Goal: Find contact information: Find contact information

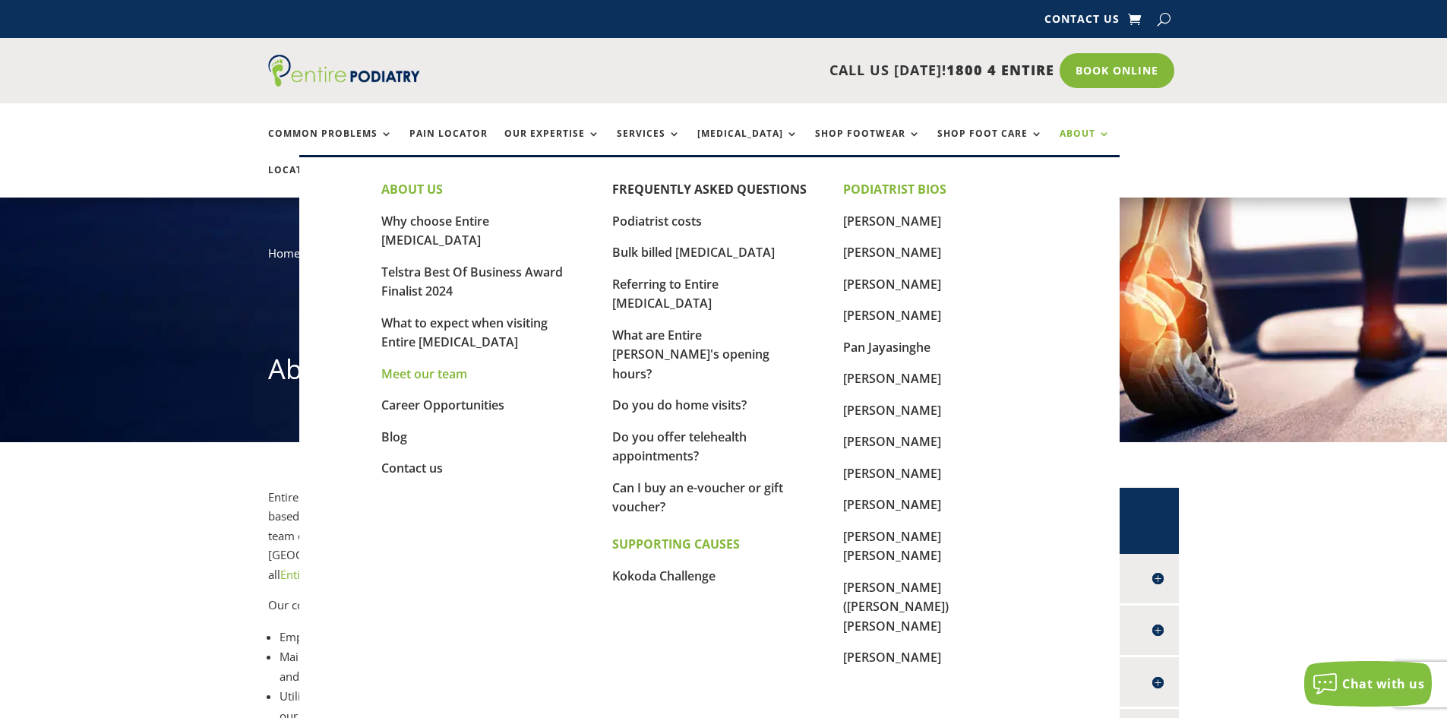
click at [423, 365] on link "Meet our team" at bounding box center [424, 373] width 86 height 17
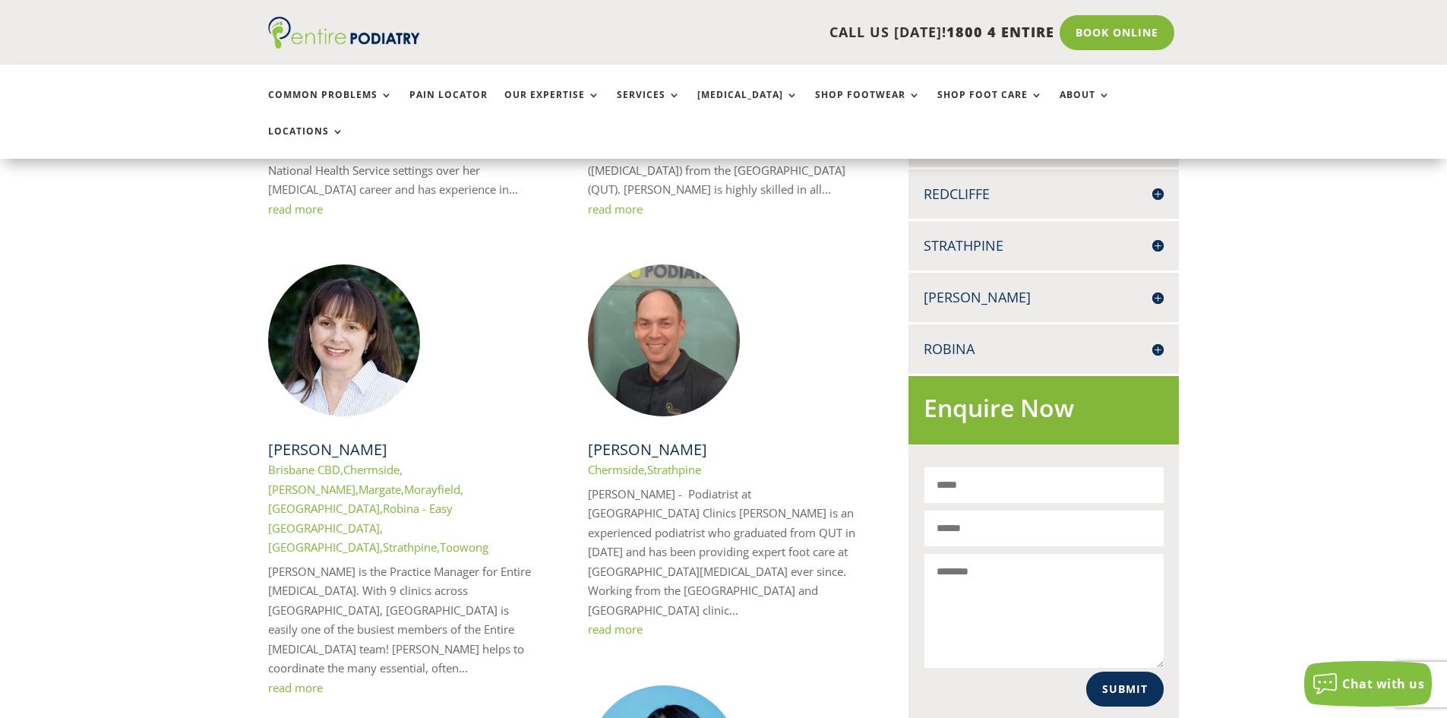
scroll to position [668, 0]
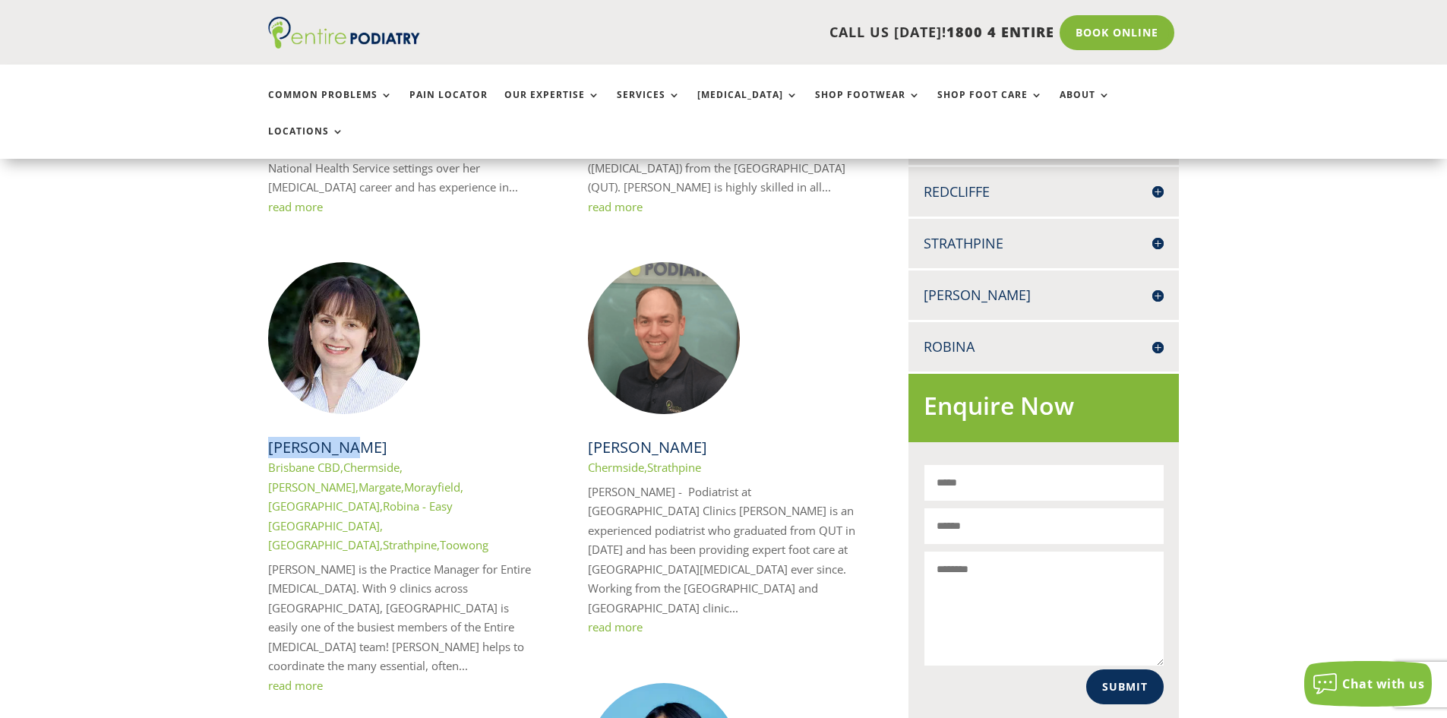
drag, startPoint x: 349, startPoint y: 390, endPoint x: 267, endPoint y: 397, distance: 81.5
click at [268, 437] on h2 "[PERSON_NAME]" at bounding box center [403, 447] width 270 height 21
copy link "[PERSON_NAME]"
drag, startPoint x: 273, startPoint y: 507, endPoint x: 339, endPoint y: 541, distance: 73.4
click at [339, 560] on p "Anike Hope is the Practice Manager for Entire Podiatry. With 9 clinics across S…" at bounding box center [403, 618] width 270 height 116
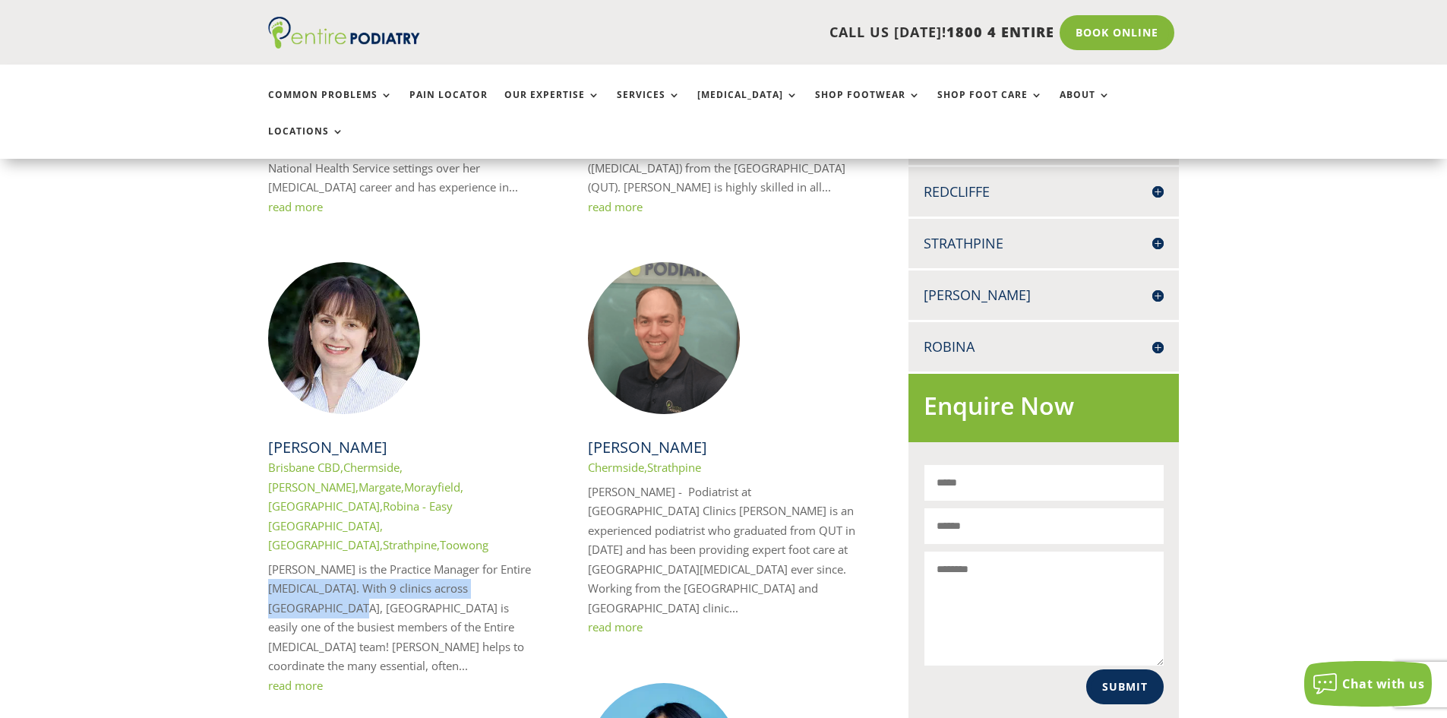
scroll to position [790, 0]
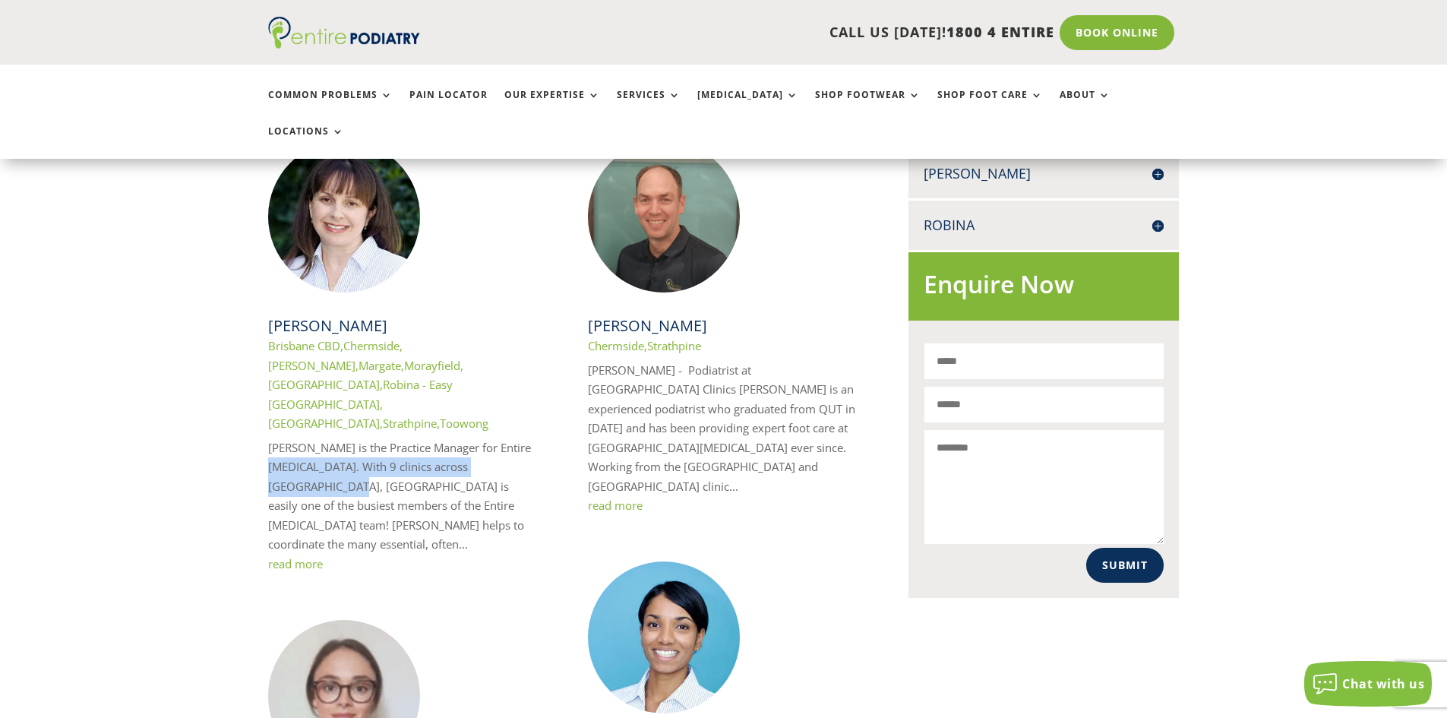
click at [320, 415] on link "Robina - Town Medical Centre" at bounding box center [324, 422] width 112 height 15
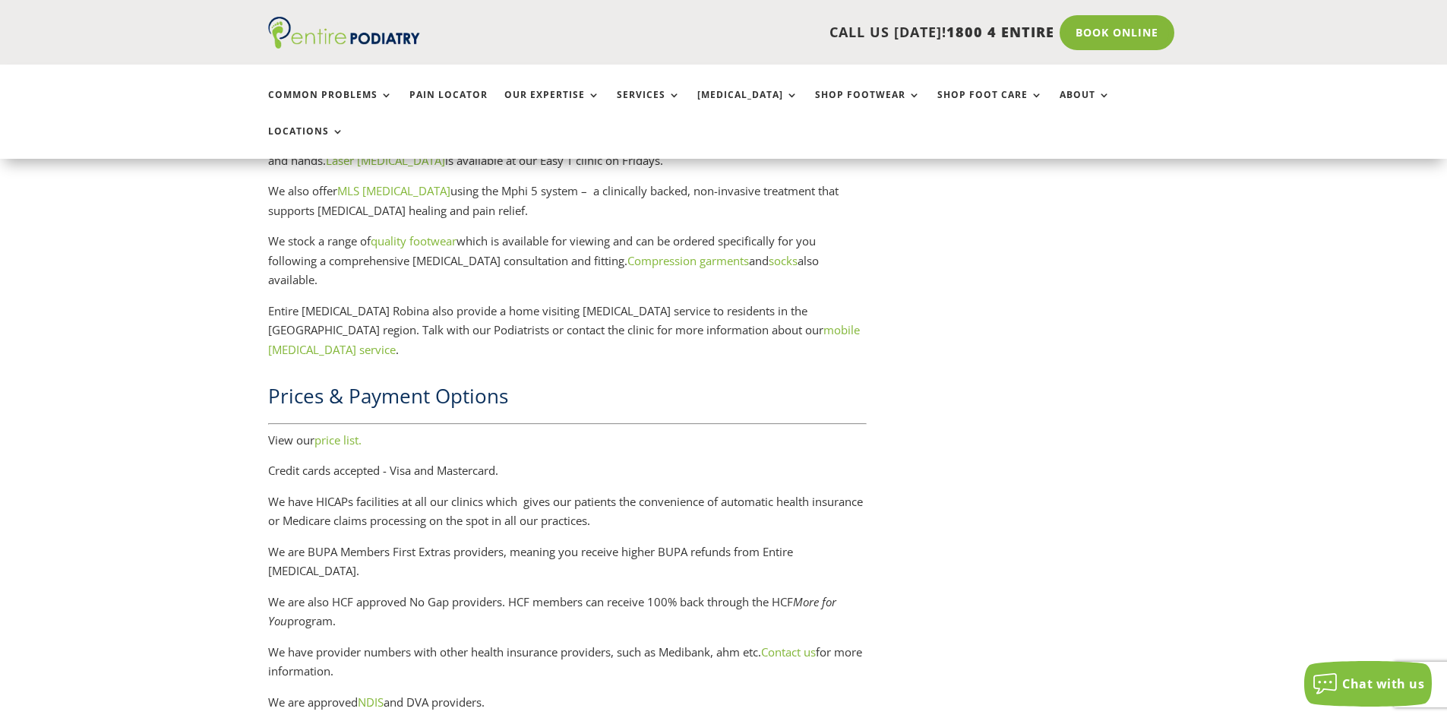
scroll to position [2126, 0]
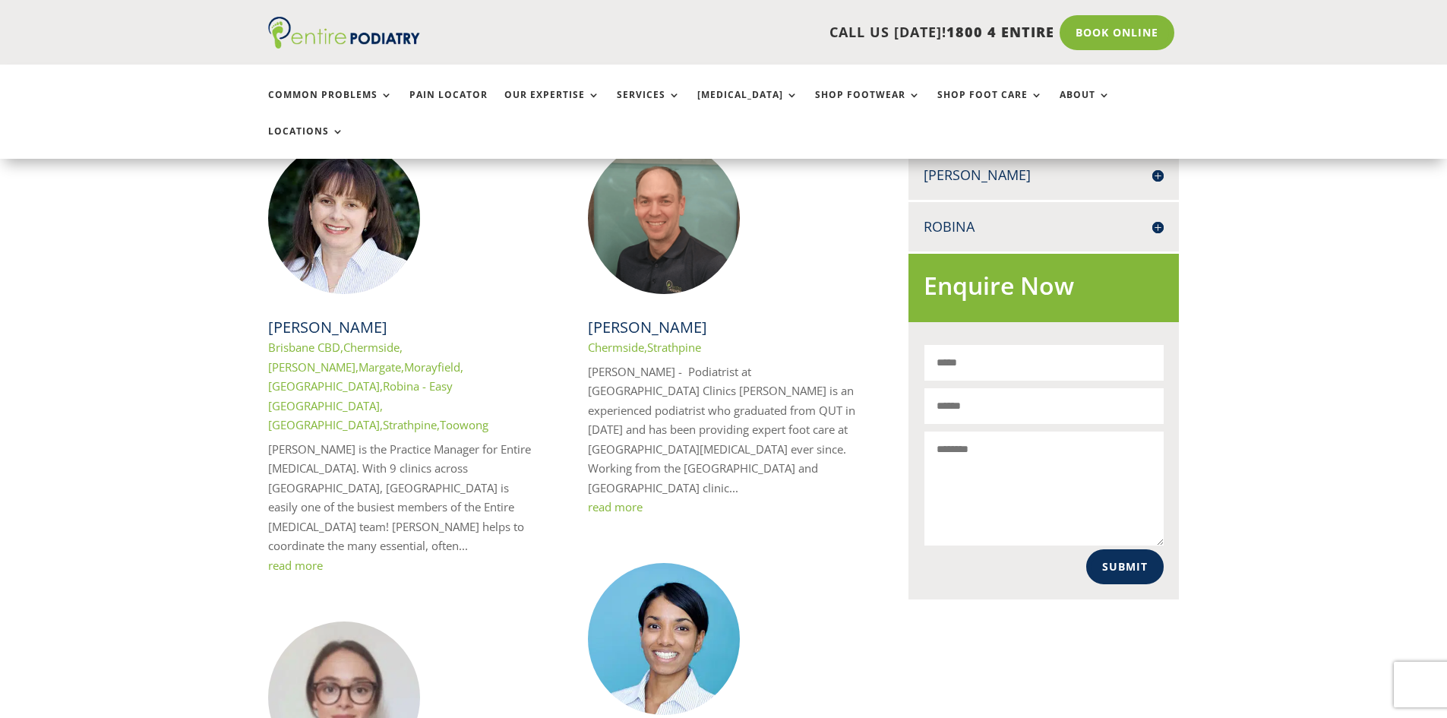
click at [305, 557] on link "read more" at bounding box center [295, 564] width 55 height 15
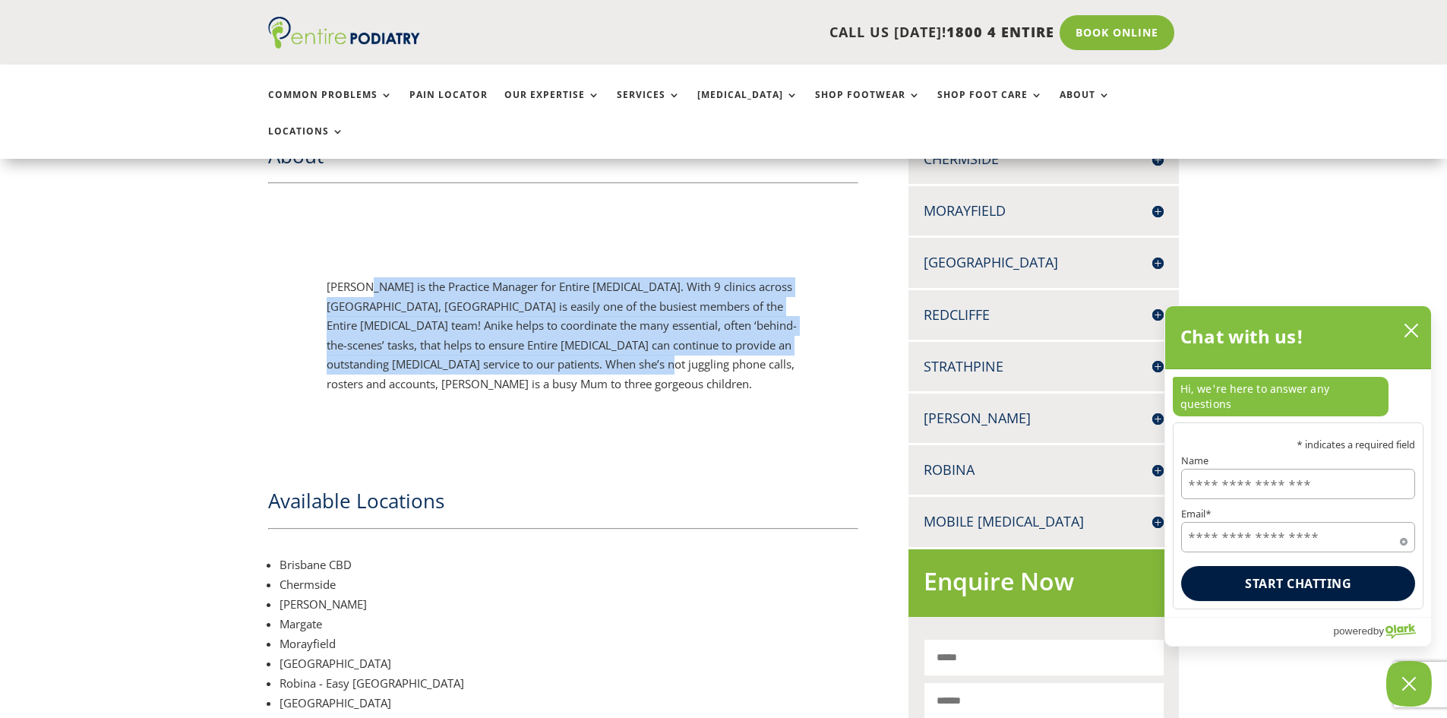
drag, startPoint x: 365, startPoint y: 253, endPoint x: 623, endPoint y: 323, distance: 267.7
click at [621, 325] on p "[PERSON_NAME] is the Practice Manager for Entire [MEDICAL_DATA]. With 9 clinics…" at bounding box center [563, 335] width 472 height 116
click at [625, 323] on p "[PERSON_NAME] is the Practice Manager for Entire [MEDICAL_DATA]. With 9 clinics…" at bounding box center [563, 335] width 472 height 116
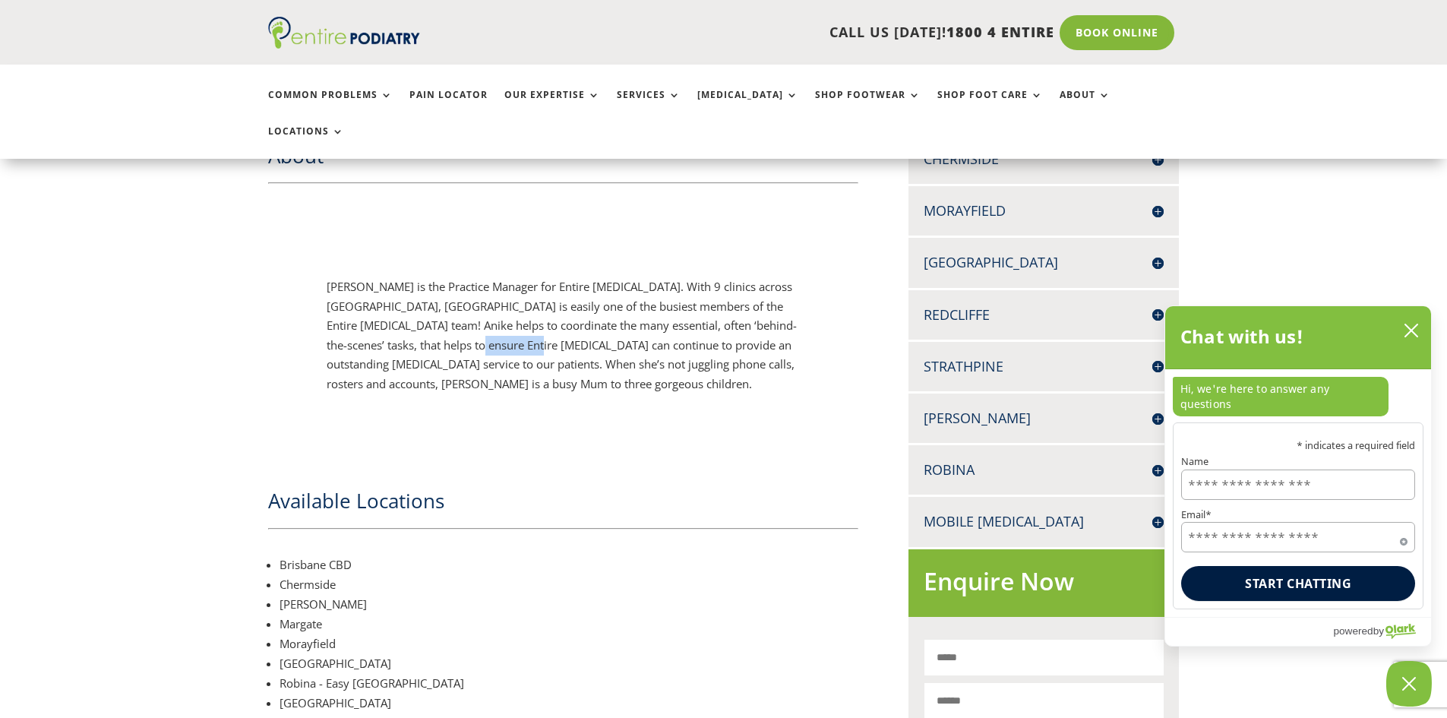
drag, startPoint x: 456, startPoint y: 316, endPoint x: 519, endPoint y: 317, distance: 63.0
click at [519, 317] on p "[PERSON_NAME] is the Practice Manager for Entire [MEDICAL_DATA]. With 9 clinics…" at bounding box center [563, 335] width 472 height 116
click at [524, 317] on p "[PERSON_NAME] is the Practice Manager for Entire [MEDICAL_DATA]. With 9 clinics…" at bounding box center [563, 335] width 472 height 116
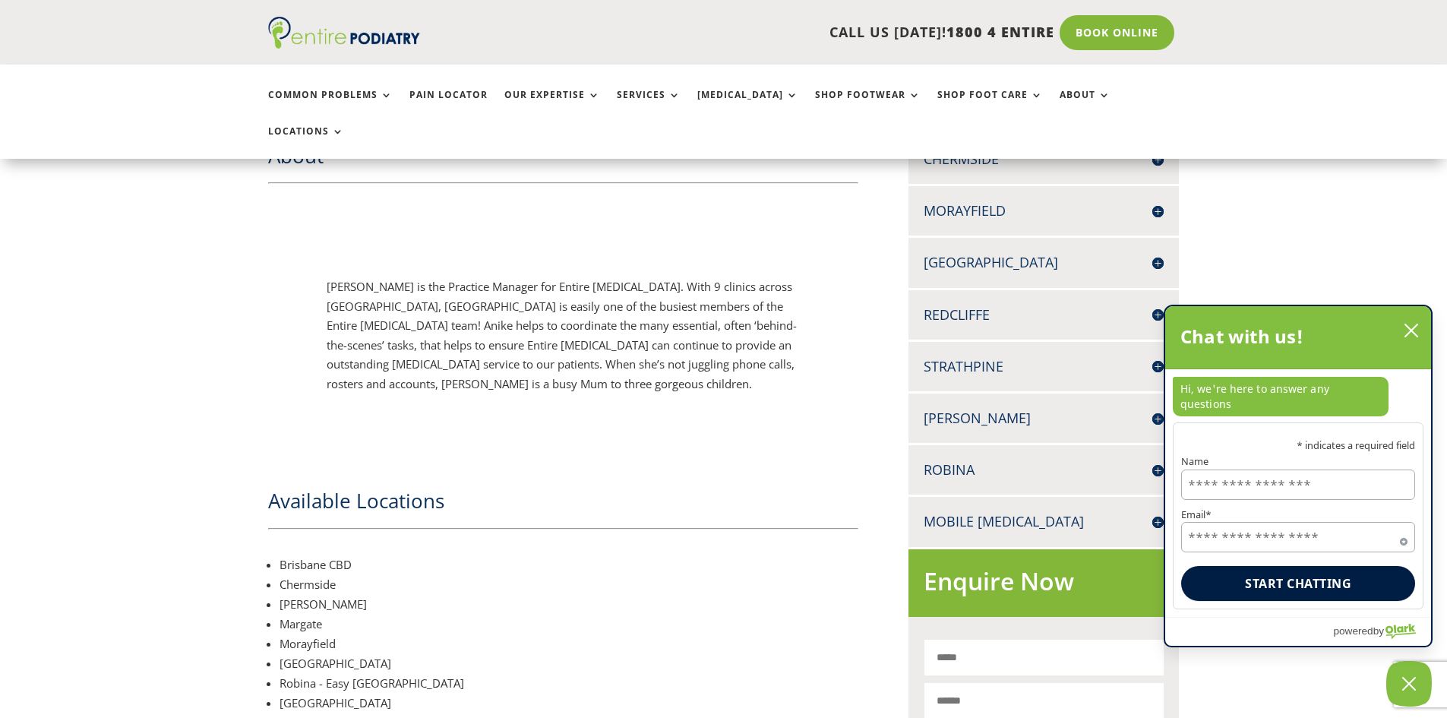
click at [1424, 348] on div "Chat with us!" at bounding box center [1298, 337] width 266 height 63
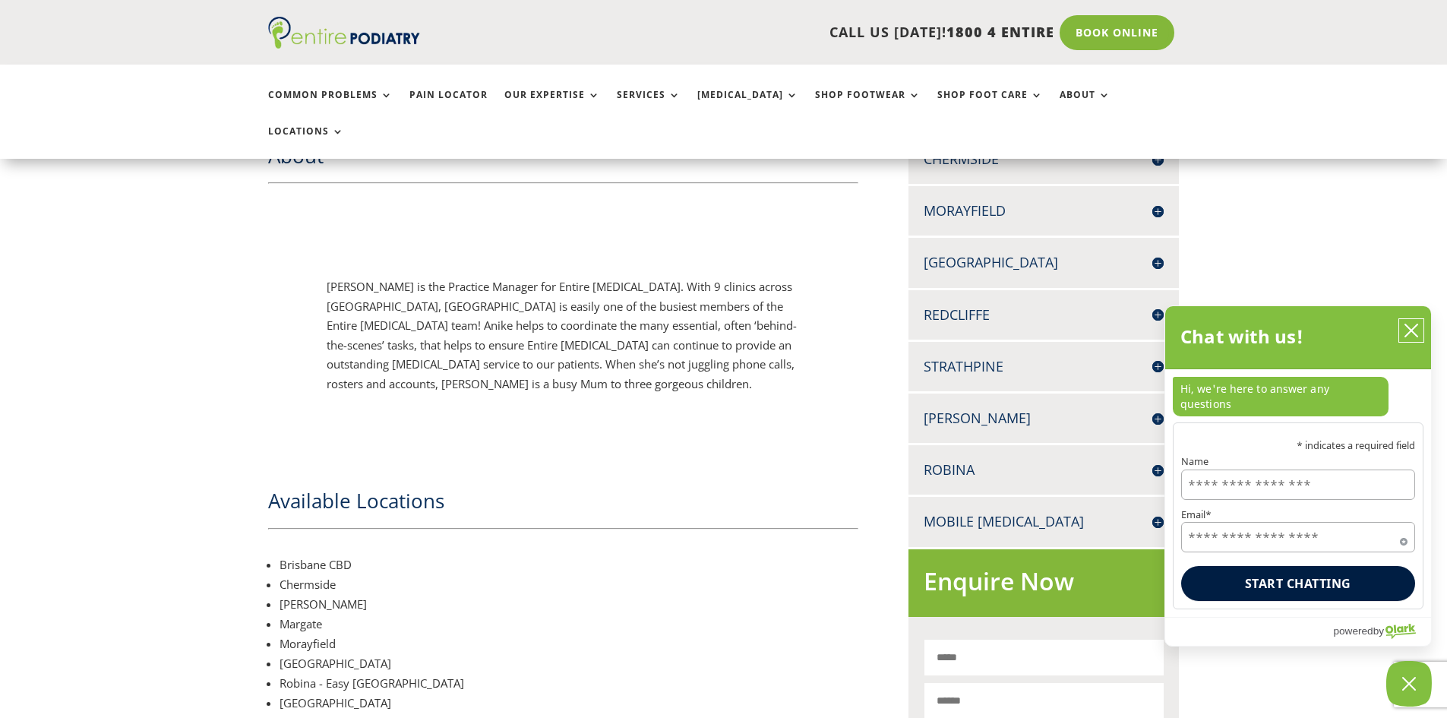
click at [1410, 336] on icon "close chatbox" at bounding box center [1411, 330] width 12 height 12
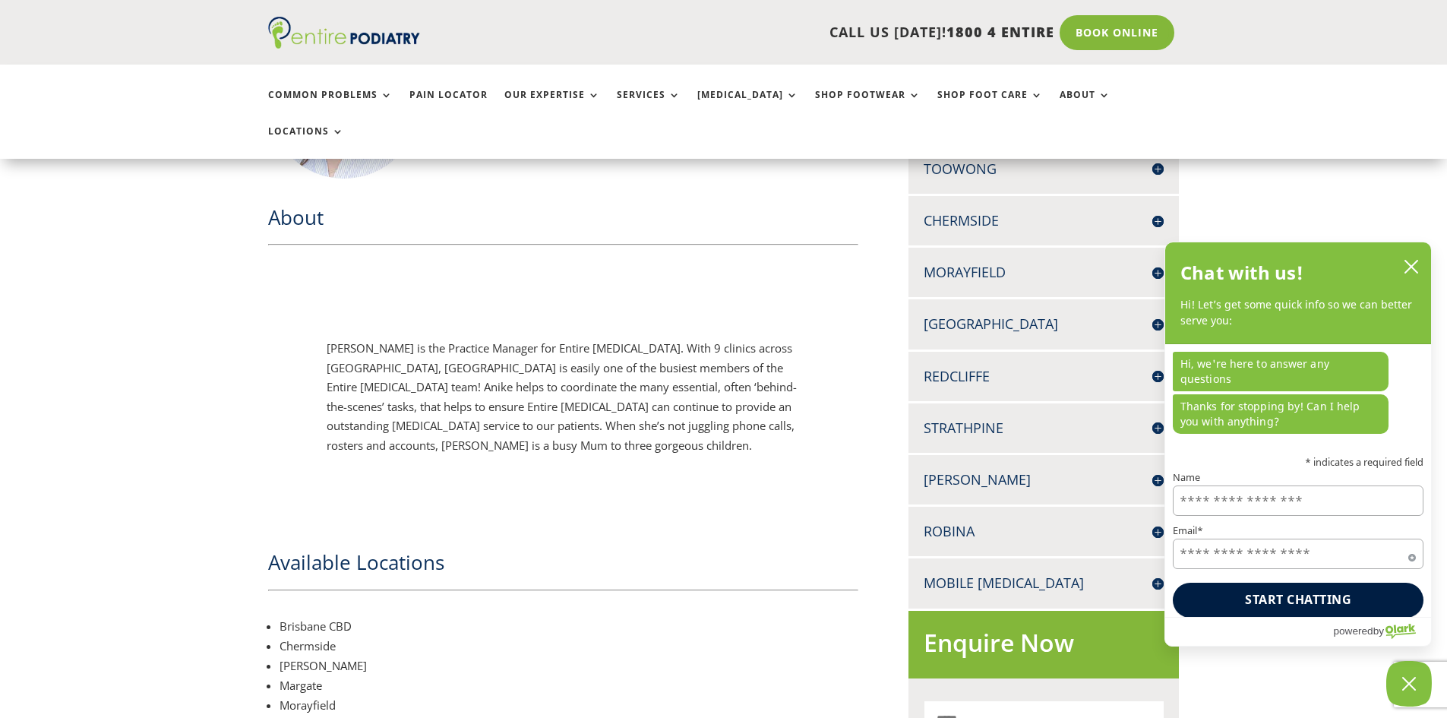
scroll to position [486, 0]
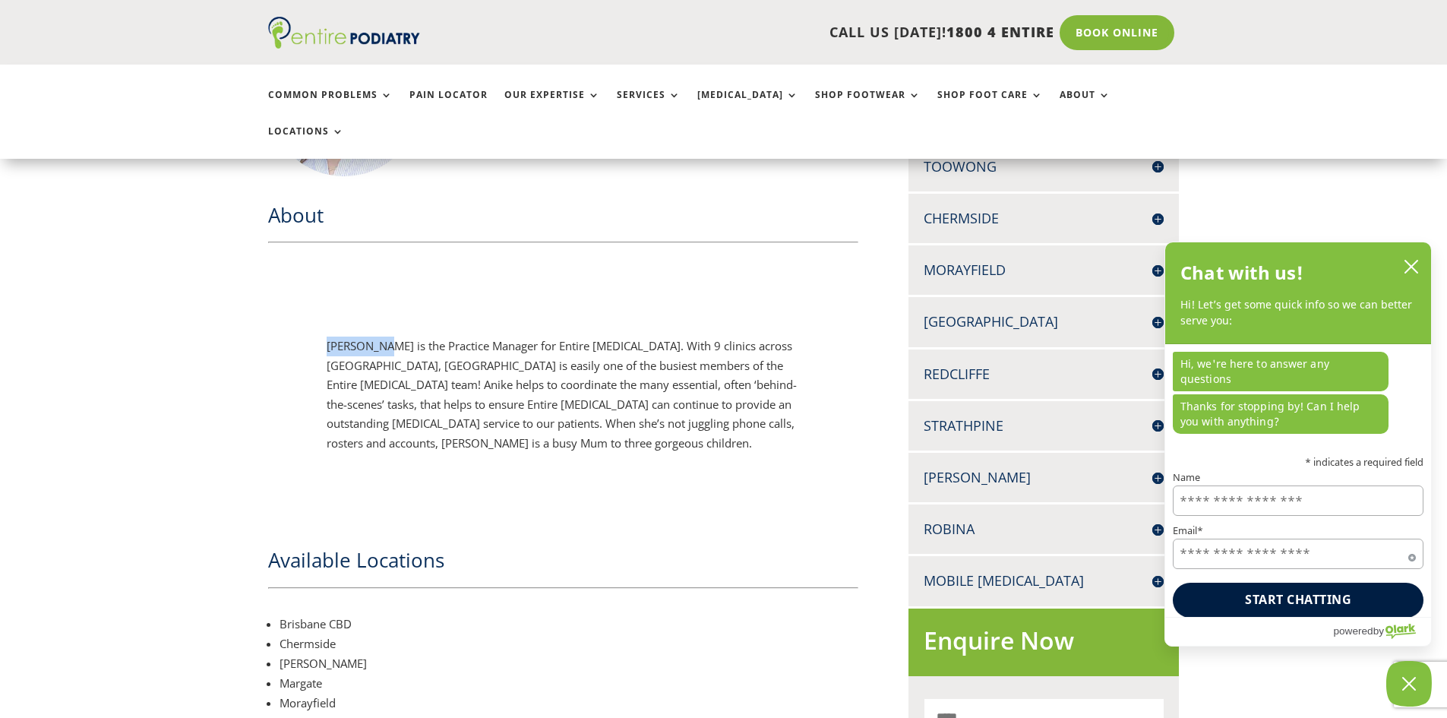
drag, startPoint x: 387, startPoint y: 310, endPoint x: 315, endPoint y: 310, distance: 71.4
click at [315, 310] on div "[PERSON_NAME] is the Practice Manager for Entire [MEDICAL_DATA]. With 9 clinics…" at bounding box center [563, 394] width 591 height 253
